Goal: Task Accomplishment & Management: Use online tool/utility

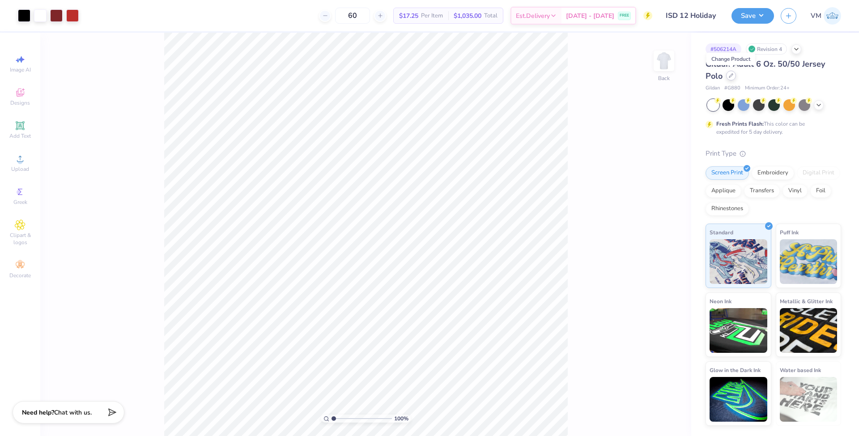
click at [728, 74] on div at bounding box center [731, 76] width 10 height 10
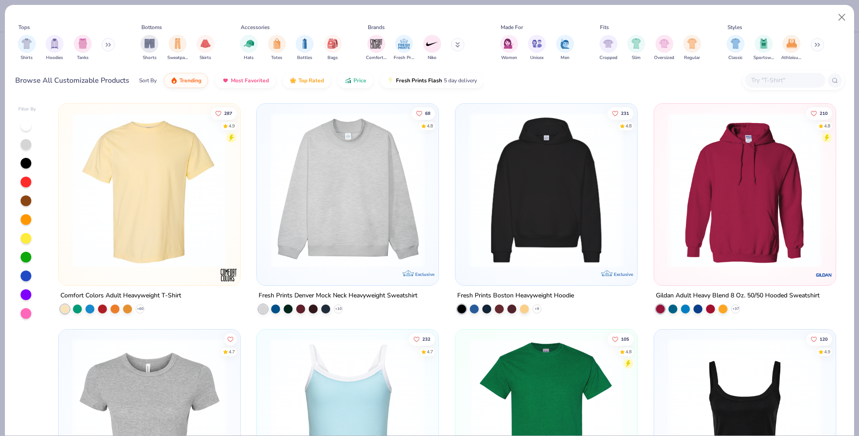
click at [103, 46] on button at bounding box center [108, 44] width 13 height 13
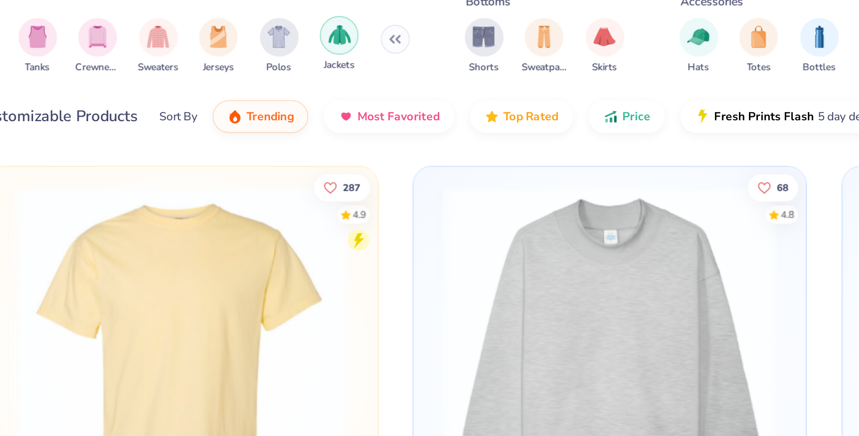
click at [217, 46] on img "filter for Jackets" at bounding box center [222, 43] width 10 height 10
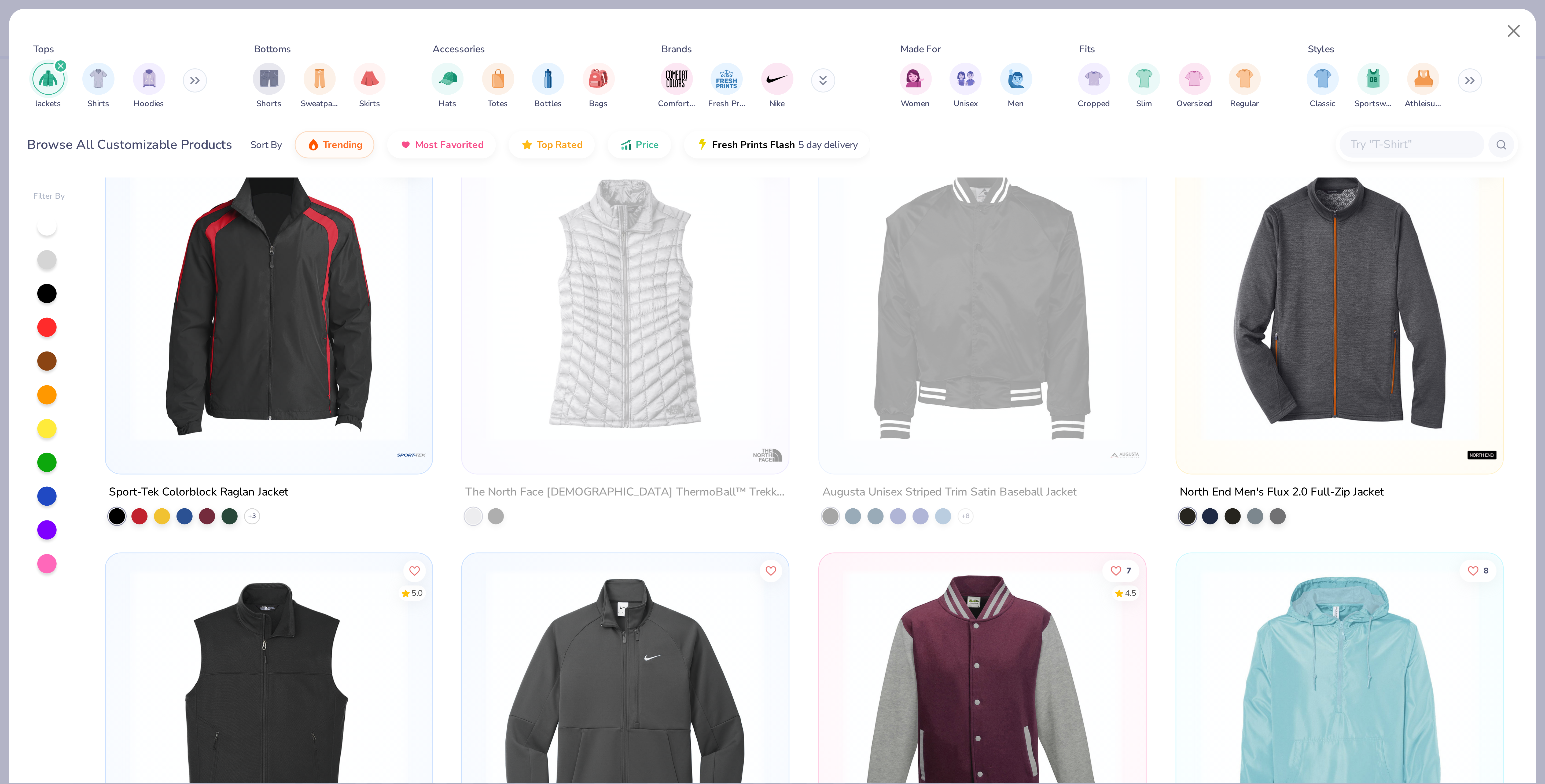
scroll to position [12, 0]
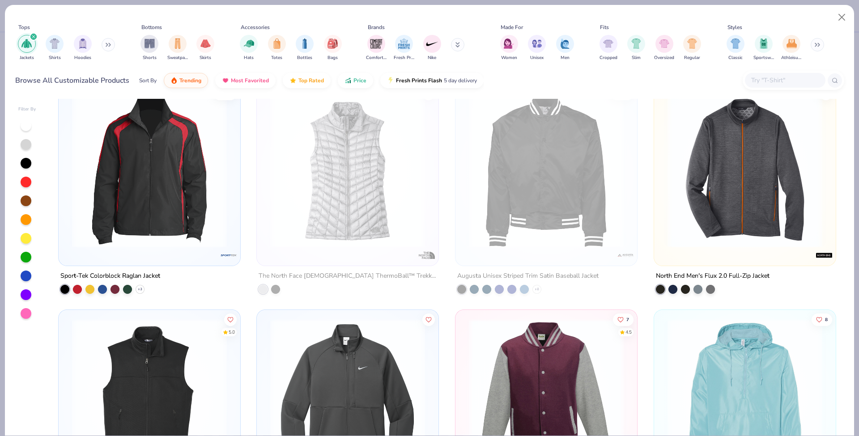
click at [182, 172] on img at bounding box center [150, 170] width 164 height 155
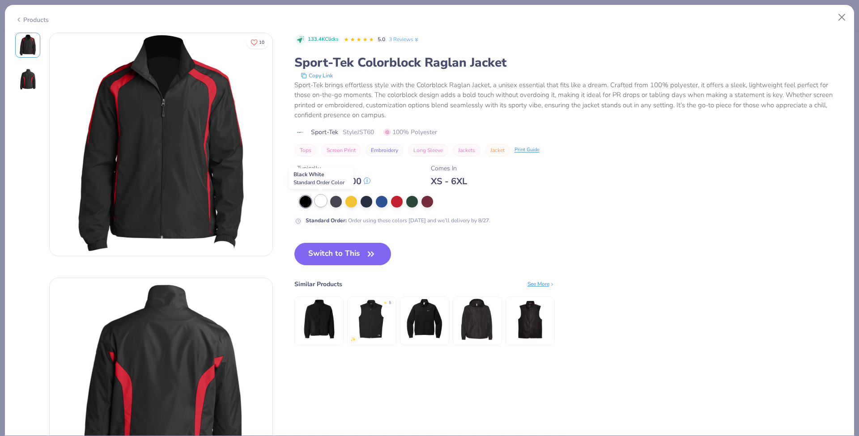
click at [317, 195] on div at bounding box center [321, 201] width 12 height 12
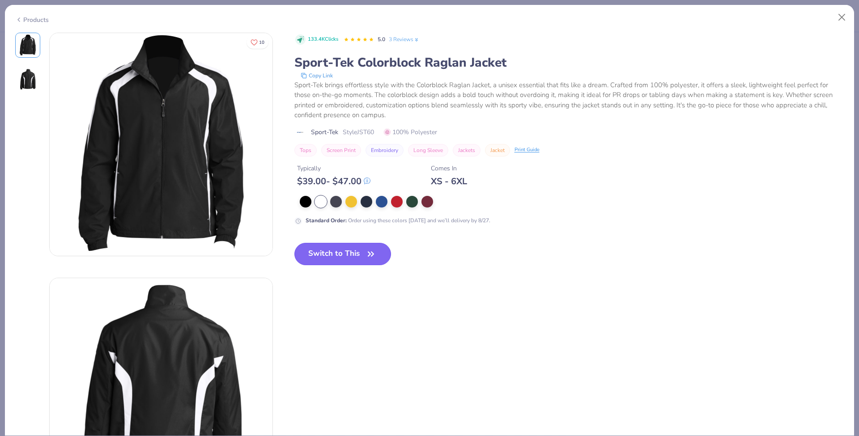
click at [343, 254] on button "Switch to This" at bounding box center [342, 254] width 97 height 22
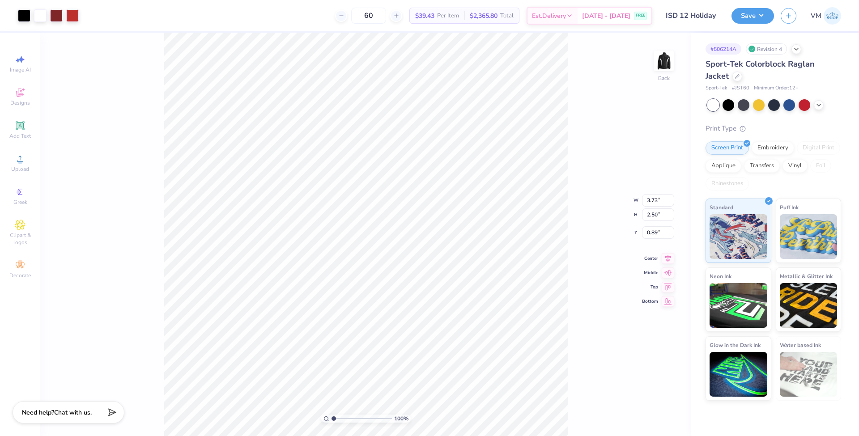
type input "1.00087923231926"
type input "3.00"
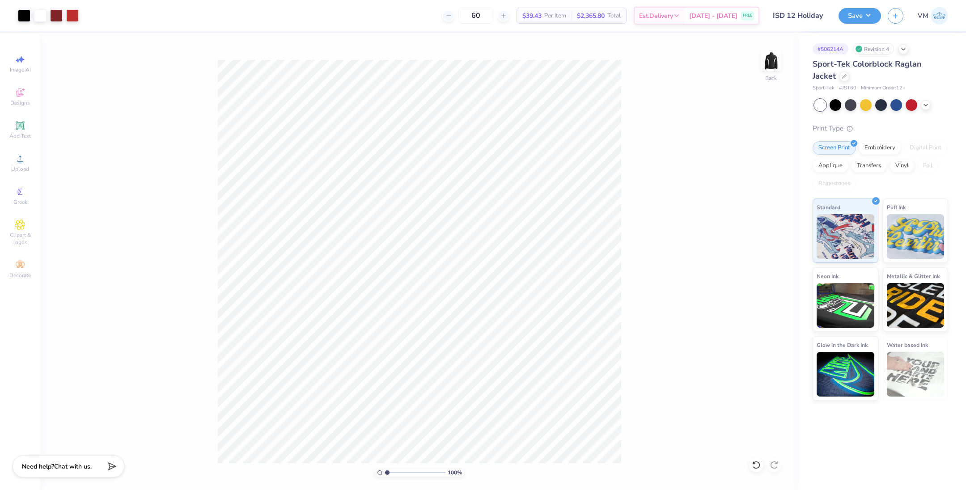
type input "1"
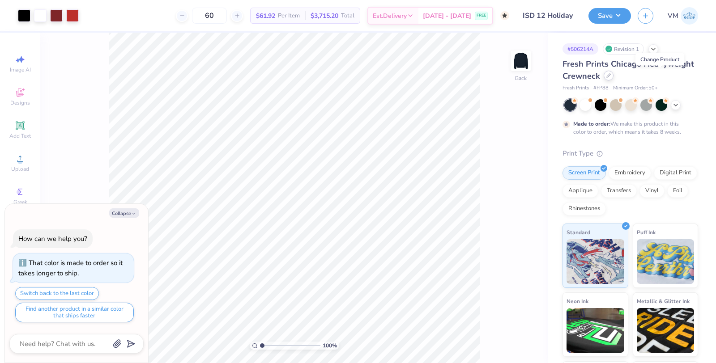
click at [613, 78] on div at bounding box center [608, 76] width 10 height 10
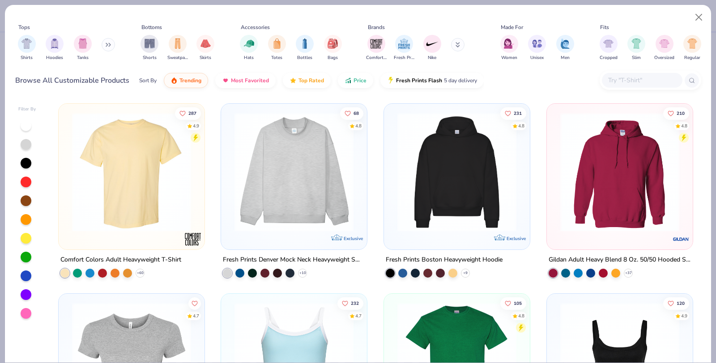
click at [105, 46] on button at bounding box center [108, 44] width 13 height 13
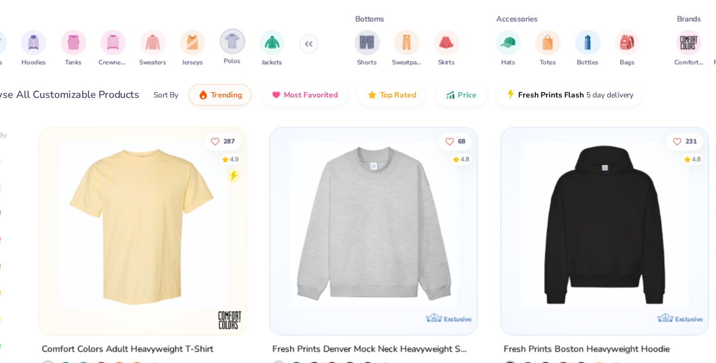
click at [196, 44] on img "filter for Polos" at bounding box center [194, 43] width 10 height 10
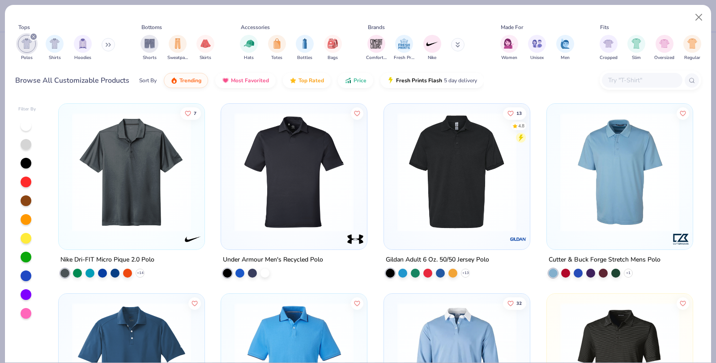
click at [436, 182] on img at bounding box center [457, 172] width 128 height 119
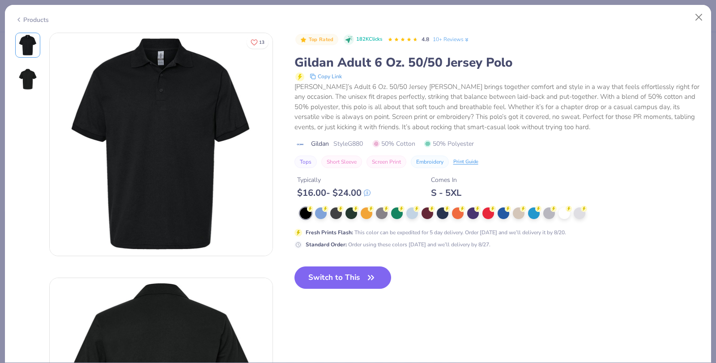
click at [15, 20] on icon at bounding box center [18, 19] width 7 height 11
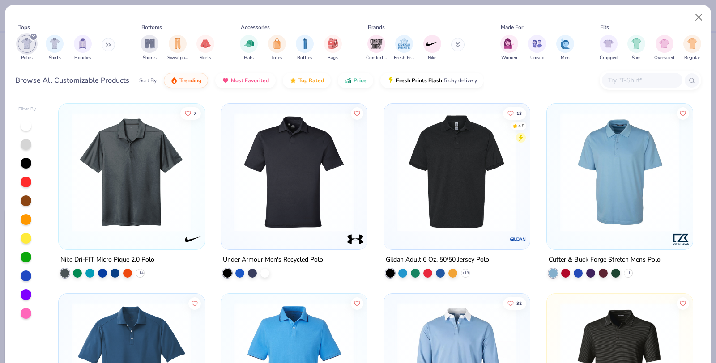
click at [166, 173] on img at bounding box center [132, 172] width 128 height 119
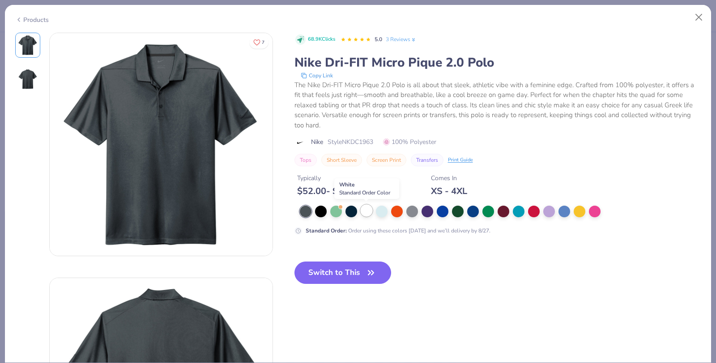
click at [364, 212] on div at bounding box center [366, 211] width 12 height 12
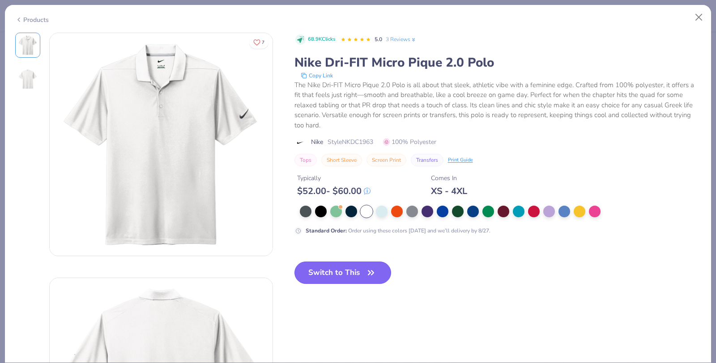
click at [347, 265] on button "Switch to This" at bounding box center [342, 273] width 97 height 22
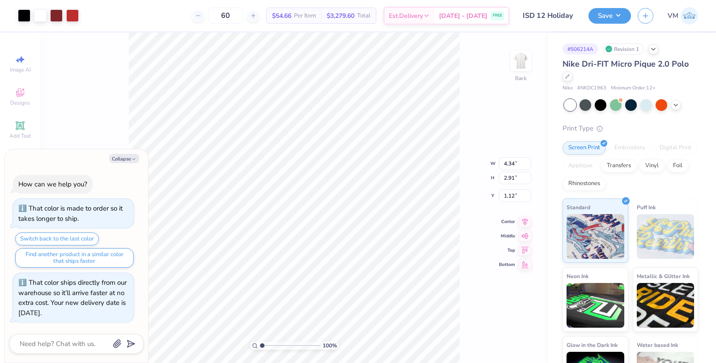
type textarea "x"
type input "3.00"
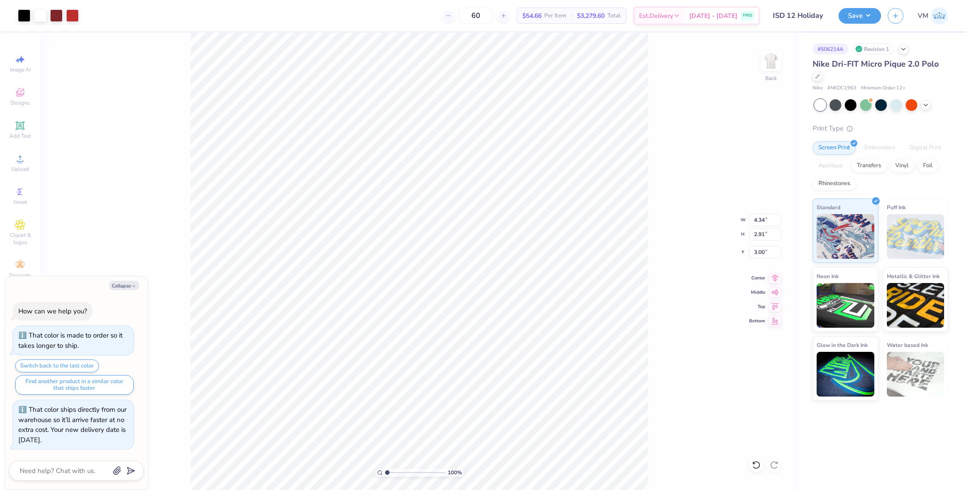
click at [653, 99] on div "100 % Back W 4.34 4.34 " H 2.91 2.91 " Y 3.00 3.00 " Center Middle Top Bottom" at bounding box center [419, 262] width 758 height 458
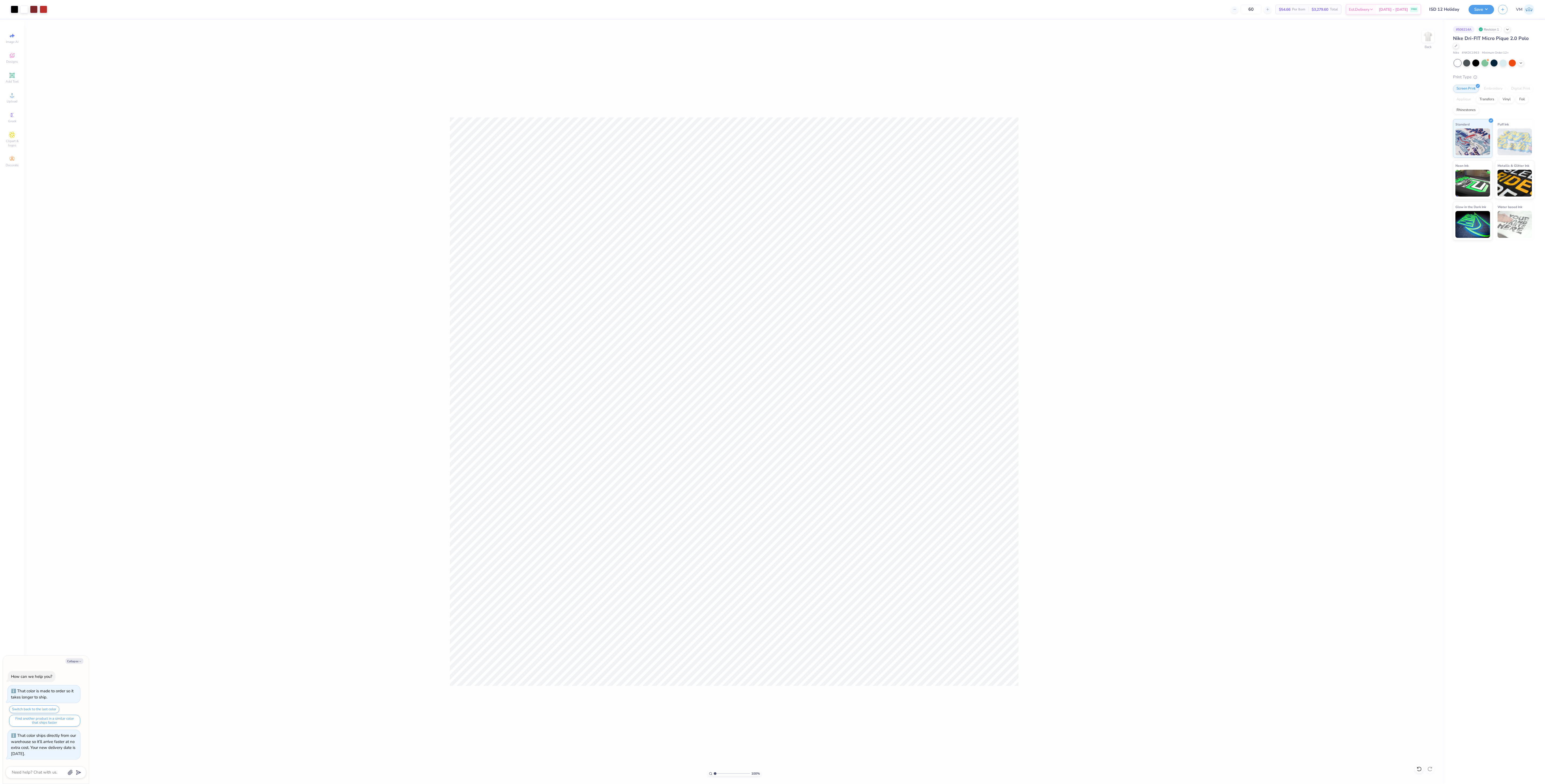
type textarea "x"
